Goal: Information Seeking & Learning: Learn about a topic

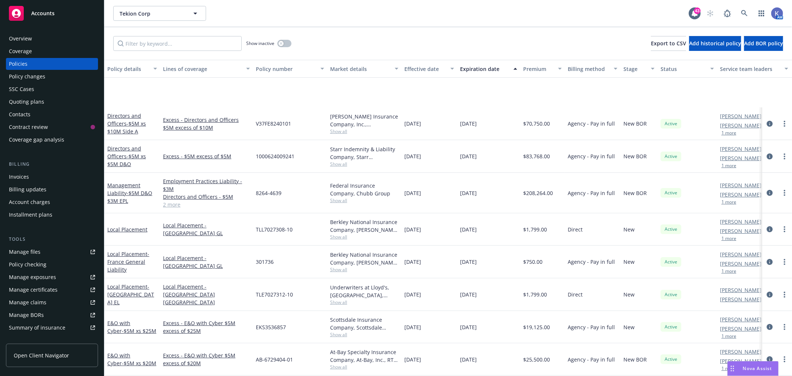
scroll to position [82, 0]
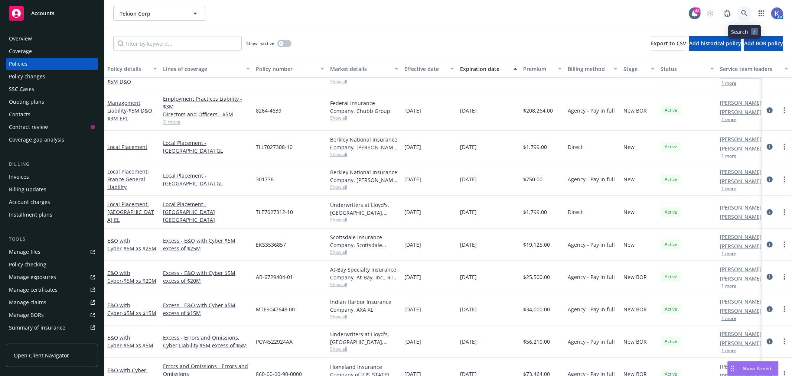
click at [741, 16] on link at bounding box center [744, 13] width 15 height 15
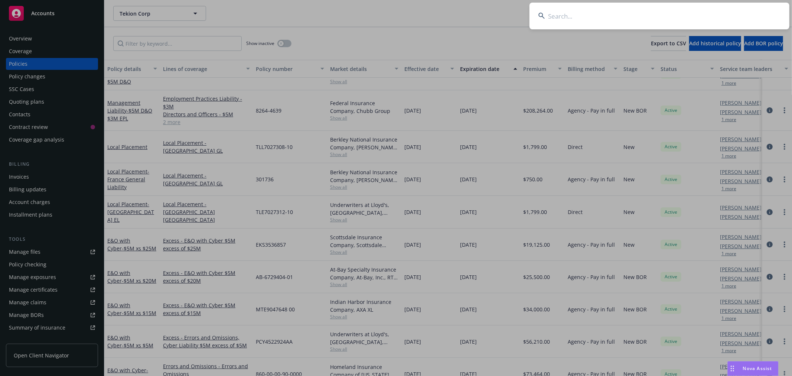
click at [708, 15] on input at bounding box center [660, 16] width 260 height 27
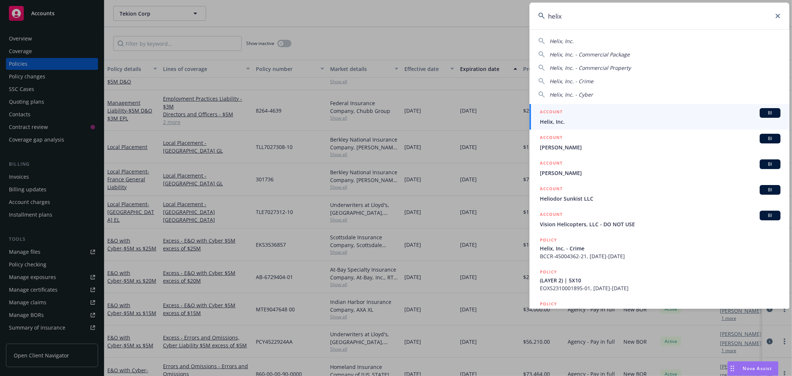
type input "helix"
click at [560, 120] on span "Helix, Inc." at bounding box center [660, 122] width 241 height 8
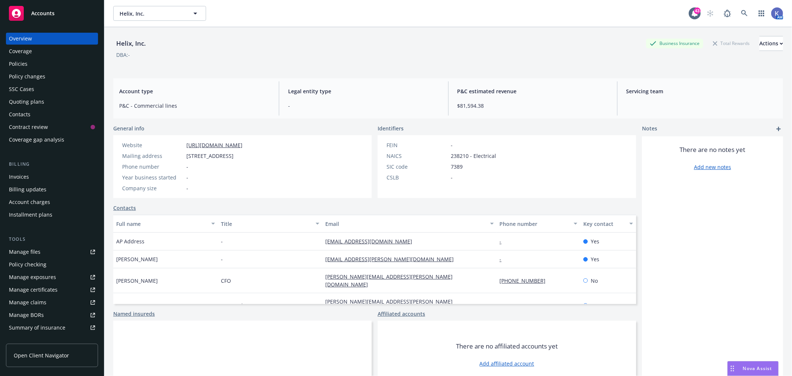
click at [32, 63] on div "Policies" at bounding box center [52, 64] width 86 height 12
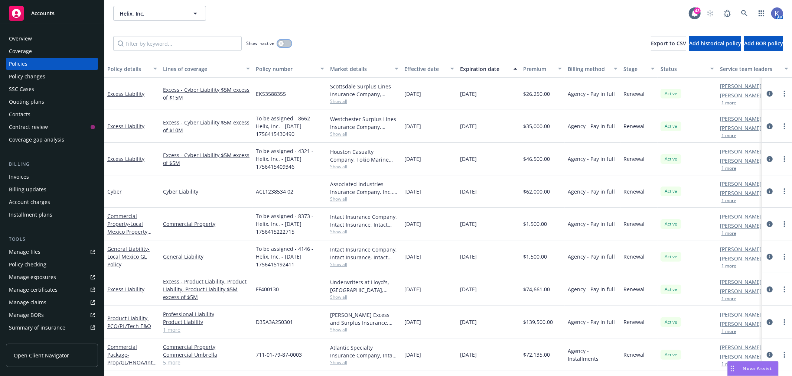
click at [285, 46] on button "button" at bounding box center [285, 43] width 14 height 7
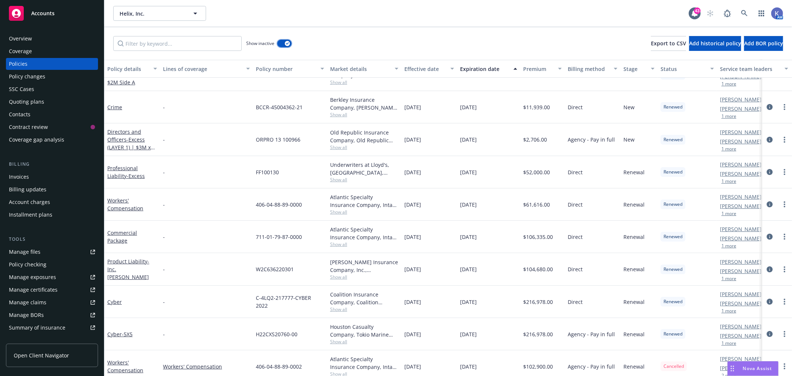
scroll to position [82, 0]
click at [153, 46] on input "Filter by keyword..." at bounding box center [177, 43] width 129 height 15
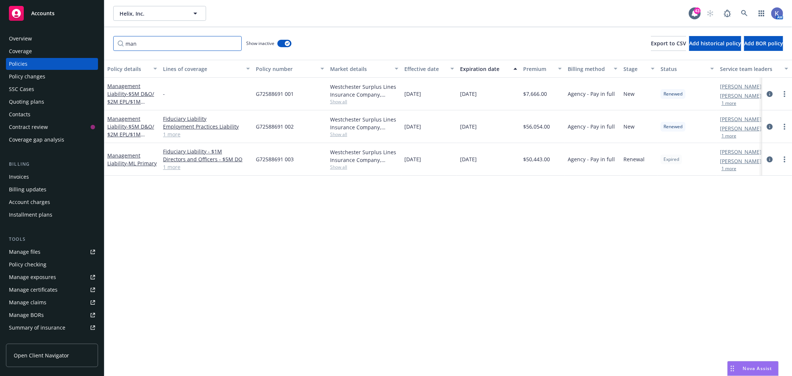
scroll to position [0, 0]
click at [129, 160] on span "- ML Primary" at bounding box center [142, 163] width 30 height 7
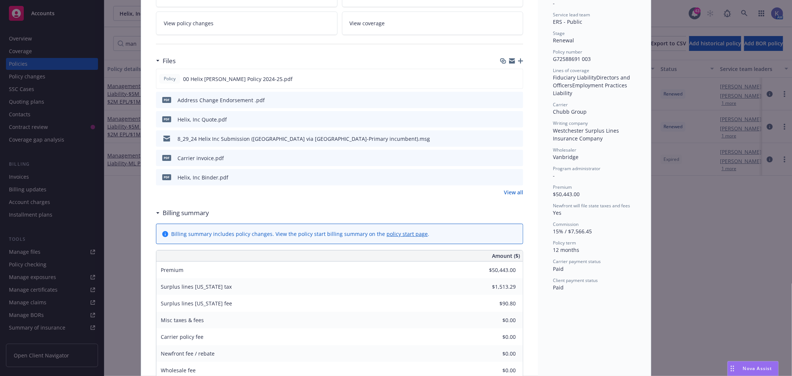
scroll to position [165, 0]
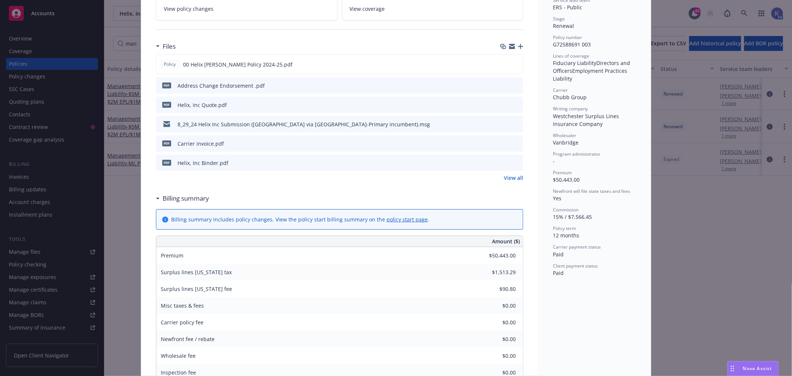
click at [513, 163] on icon "preview file" at bounding box center [516, 162] width 7 height 5
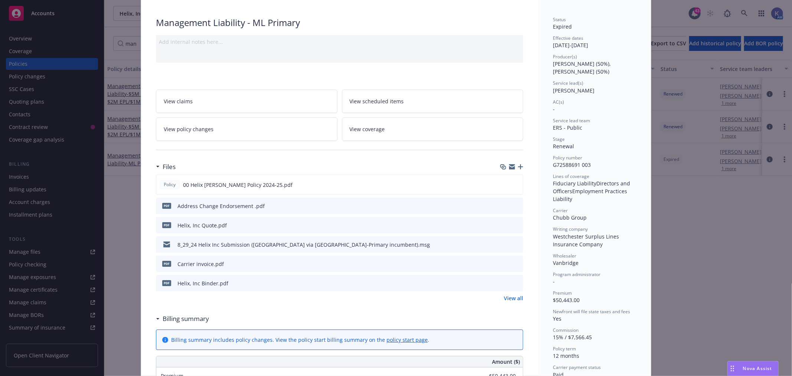
scroll to position [0, 0]
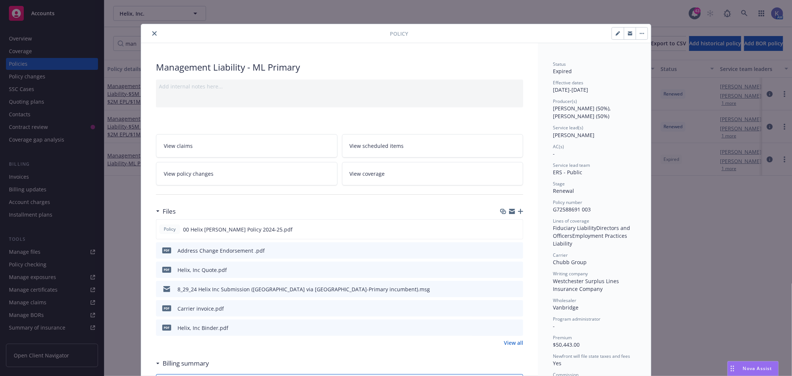
click at [150, 30] on button "close" at bounding box center [154, 33] width 9 height 9
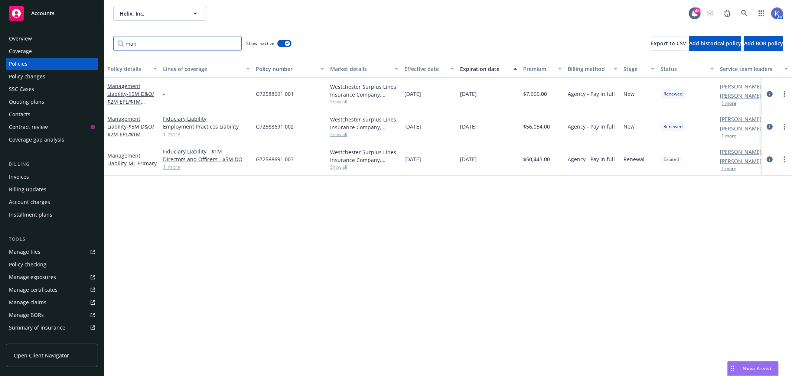
drag, startPoint x: 139, startPoint y: 42, endPoint x: 119, endPoint y: 49, distance: 21.7
click at [119, 49] on input "man" at bounding box center [177, 43] width 129 height 15
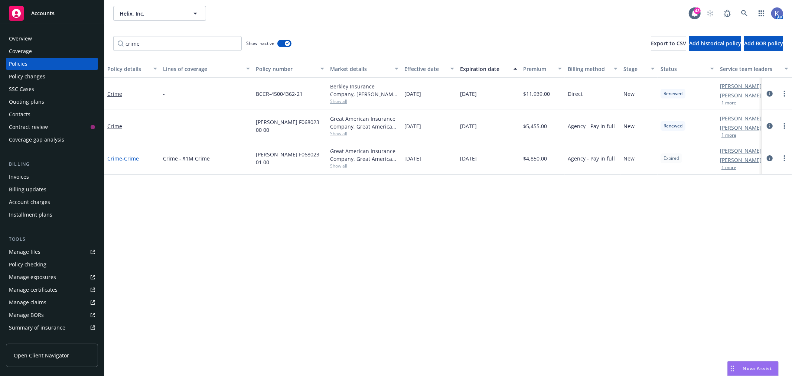
click at [137, 158] on span "- Crime" at bounding box center [130, 158] width 17 height 7
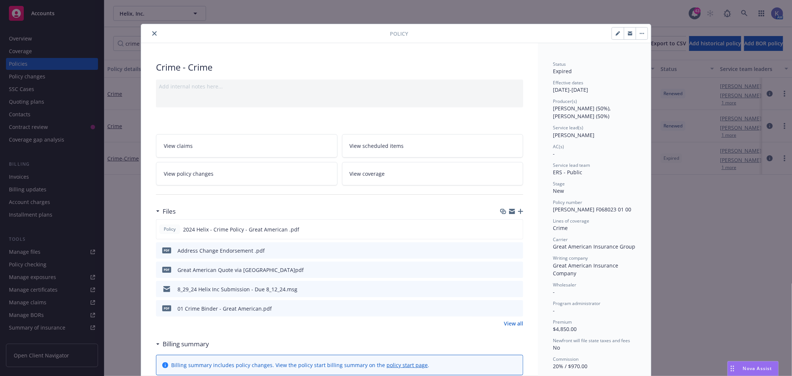
click at [516, 306] on icon "preview file" at bounding box center [516, 307] width 7 height 5
click at [152, 35] on icon "close" at bounding box center [154, 33] width 4 height 4
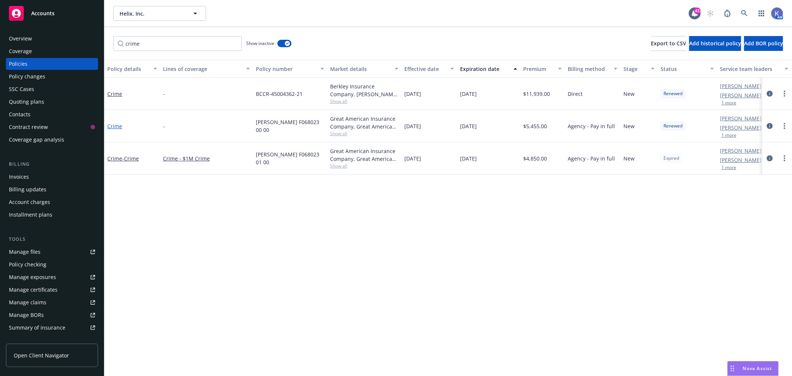
click at [113, 123] on link "Crime" at bounding box center [114, 126] width 15 height 7
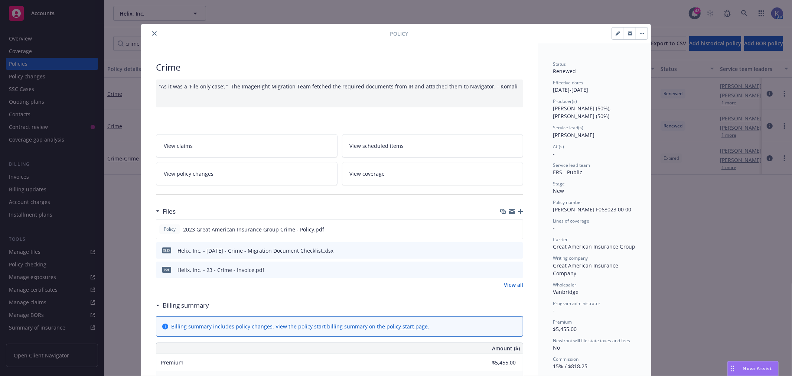
click at [152, 34] on icon "close" at bounding box center [154, 33] width 4 height 4
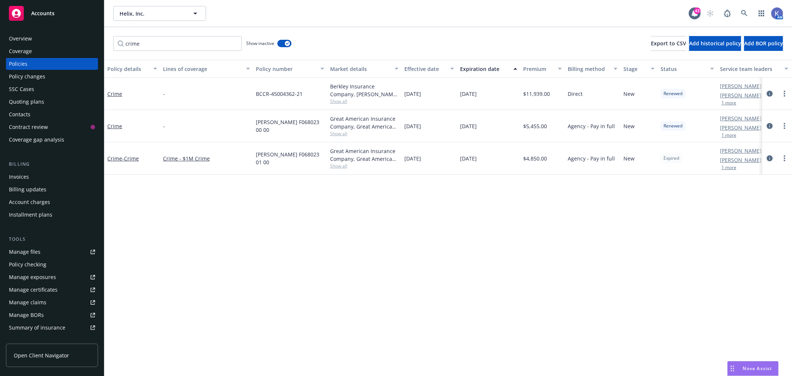
click at [300, 245] on div "Policy details Lines of coverage Policy number Market details Effective date Ex…" at bounding box center [448, 218] width 688 height 316
click at [48, 62] on div "Policies" at bounding box center [52, 64] width 86 height 12
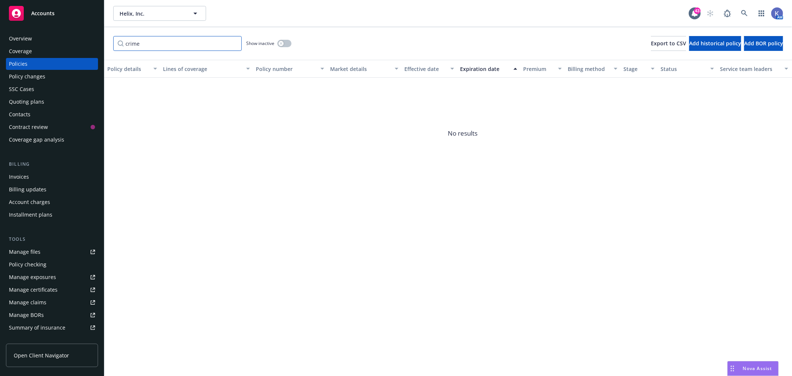
drag, startPoint x: 144, startPoint y: 45, endPoint x: 109, endPoint y: 43, distance: 35.0
click at [109, 43] on div "crime Show inactive Export to CSV Add historical policy Add BOR policy" at bounding box center [448, 43] width 688 height 33
type input "direct"
click at [38, 61] on div "Policies" at bounding box center [52, 64] width 86 height 12
drag, startPoint x: 146, startPoint y: 45, endPoint x: 123, endPoint y: 43, distance: 23.1
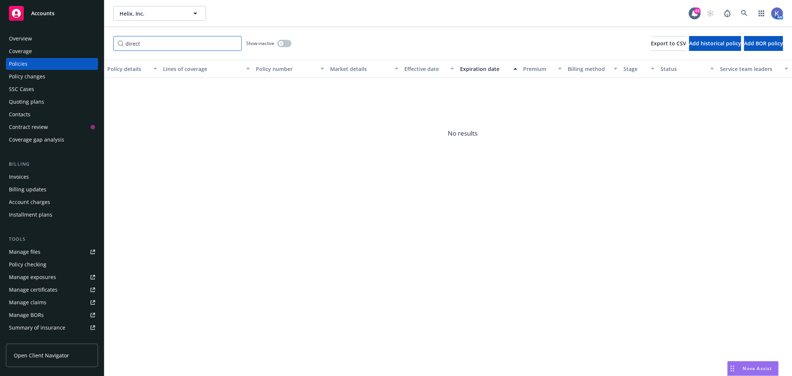
click at [123, 43] on input "direct" at bounding box center [177, 43] width 129 height 15
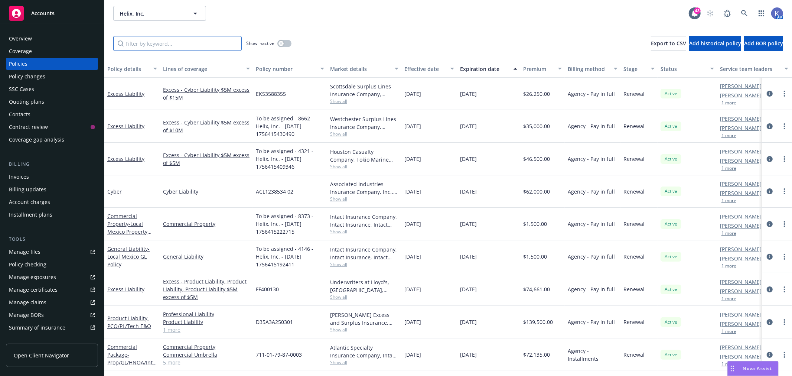
click at [184, 46] on input "Filter by keyword..." at bounding box center [177, 43] width 129 height 15
type input "excess"
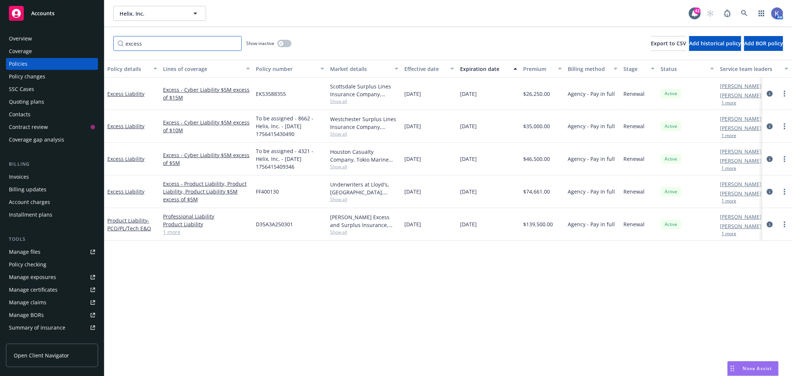
drag, startPoint x: 143, startPoint y: 42, endPoint x: 113, endPoint y: 43, distance: 29.7
click at [113, 43] on input "excess" at bounding box center [177, 43] width 129 height 15
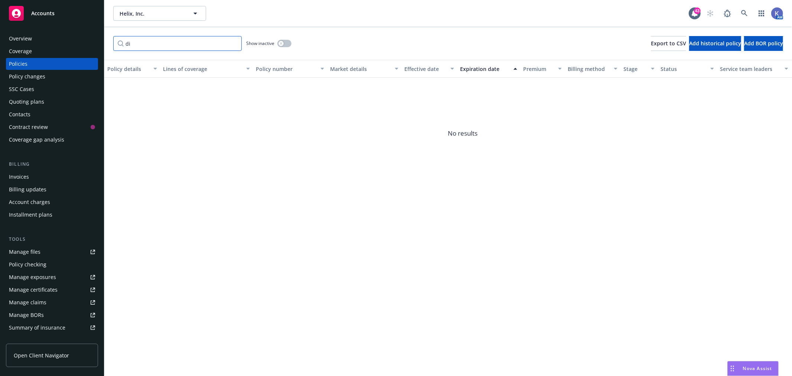
type input "d"
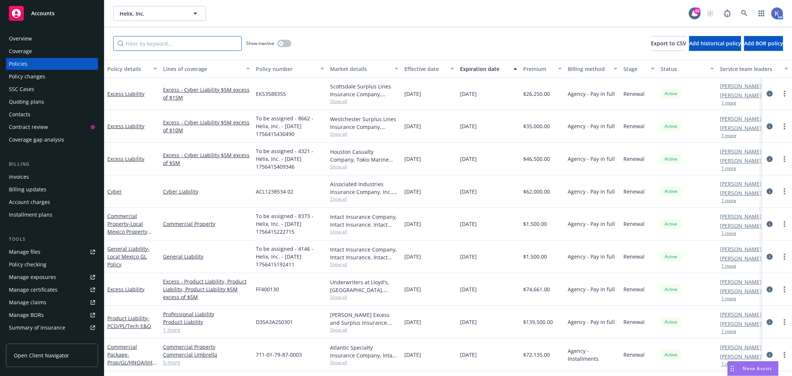
scroll to position [64, 0]
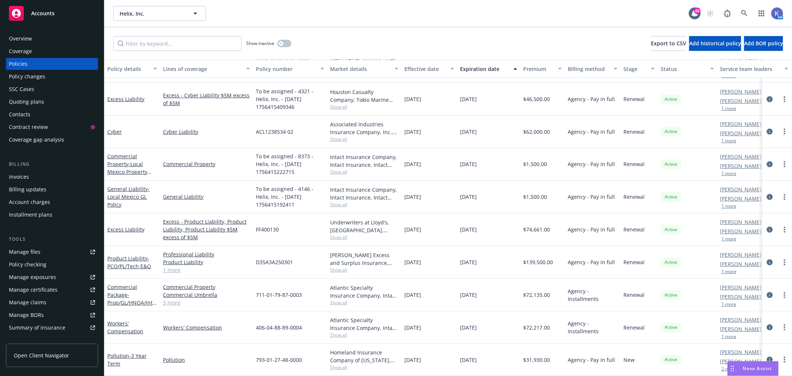
click at [38, 64] on div "Policies" at bounding box center [52, 64] width 86 height 12
click at [420, 39] on div "Show inactive Export to CSV Add historical policy Add BOR policy" at bounding box center [448, 43] width 688 height 33
click at [427, 38] on div "Show inactive Export to CSV Add historical policy Add BOR policy" at bounding box center [448, 43] width 688 height 33
click at [747, 9] on link at bounding box center [744, 13] width 15 height 15
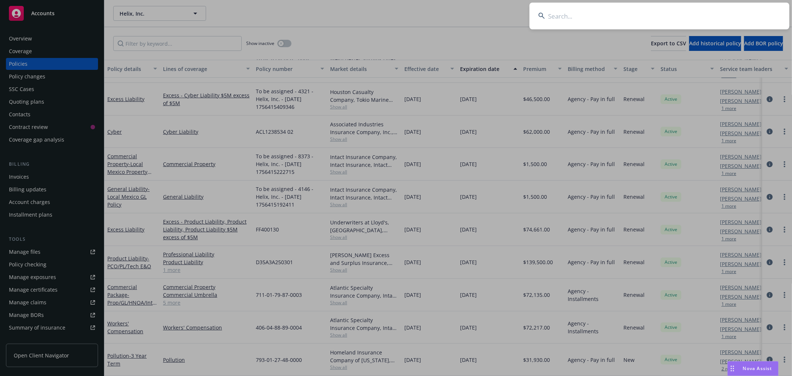
click at [633, 13] on input at bounding box center [660, 16] width 260 height 27
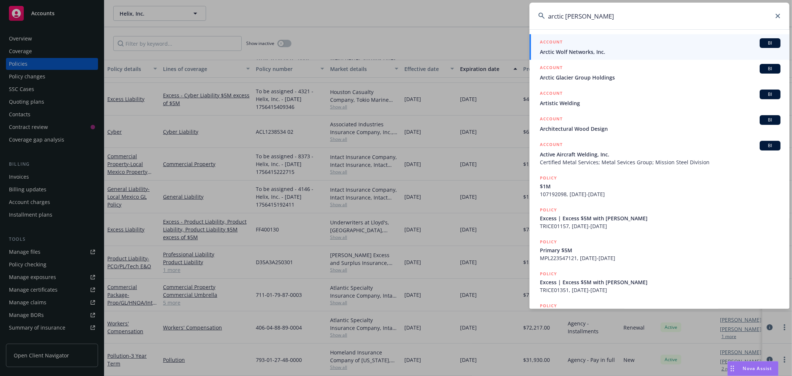
type input "arctic [PERSON_NAME]"
click at [573, 51] on span "Arctic Wolf Networks, Inc." at bounding box center [660, 52] width 241 height 8
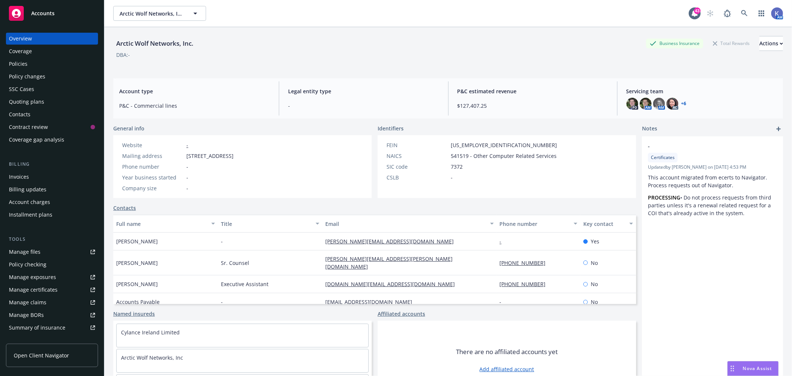
click at [33, 51] on div "Coverage" at bounding box center [52, 51] width 86 height 12
